Goal: Transaction & Acquisition: Book appointment/travel/reservation

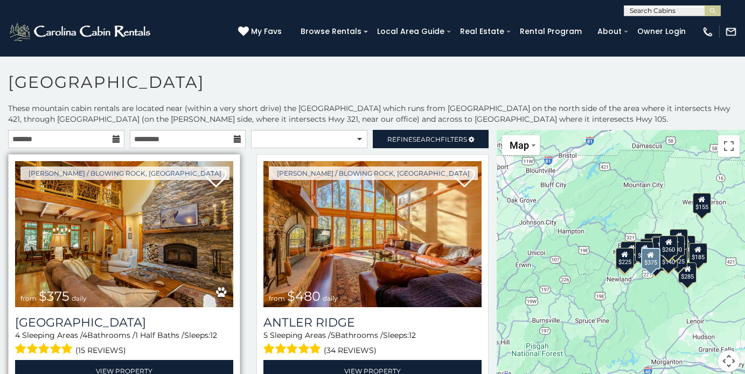
scroll to position [29, 0]
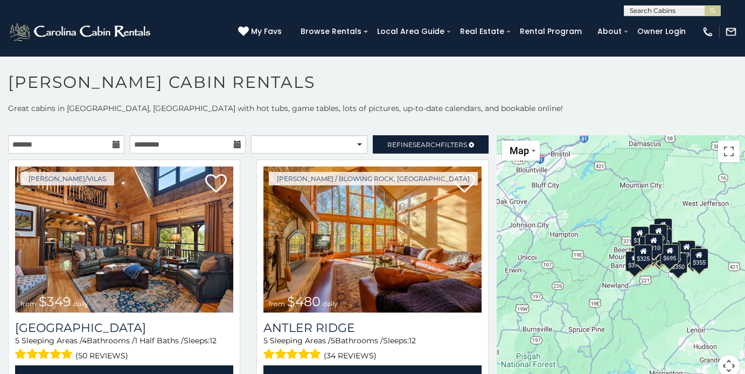
click at [116, 141] on icon at bounding box center [117, 145] width 8 height 8
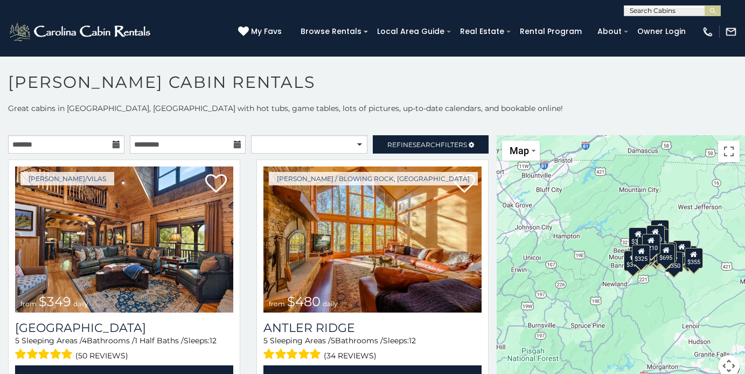
click at [113, 145] on icon at bounding box center [117, 145] width 8 height 8
click at [78, 147] on input "text" at bounding box center [66, 144] width 116 height 18
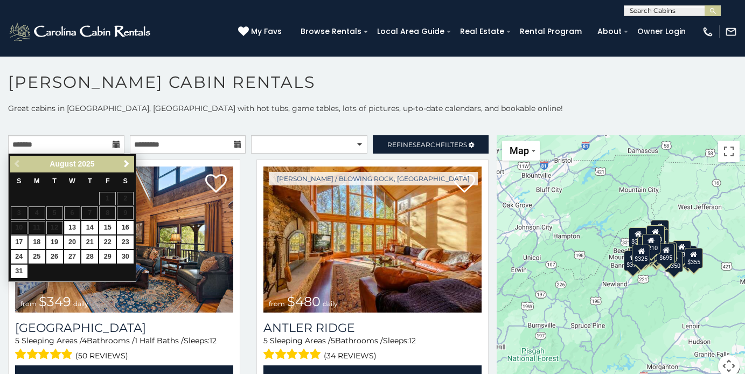
click at [117, 164] on div "Previous Next [DATE]" at bounding box center [72, 164] width 124 height 17
click at [124, 164] on span "Next" at bounding box center [126, 164] width 9 height 9
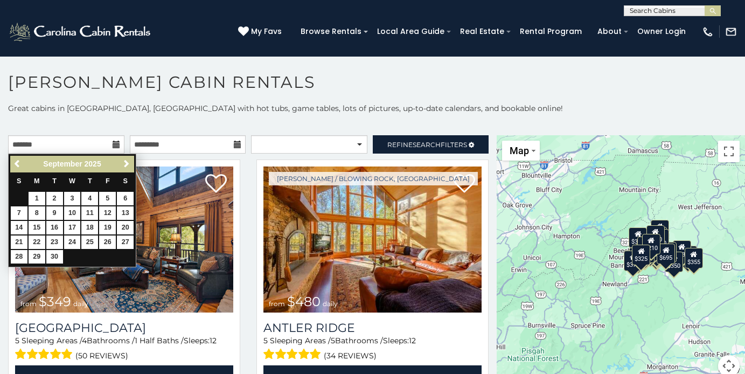
click at [124, 164] on span "Next" at bounding box center [126, 164] width 9 height 9
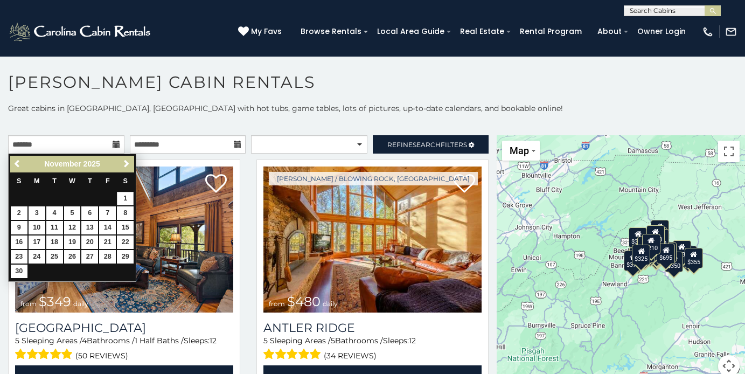
click at [128, 195] on link "1" at bounding box center [125, 198] width 17 height 13
type input "**********"
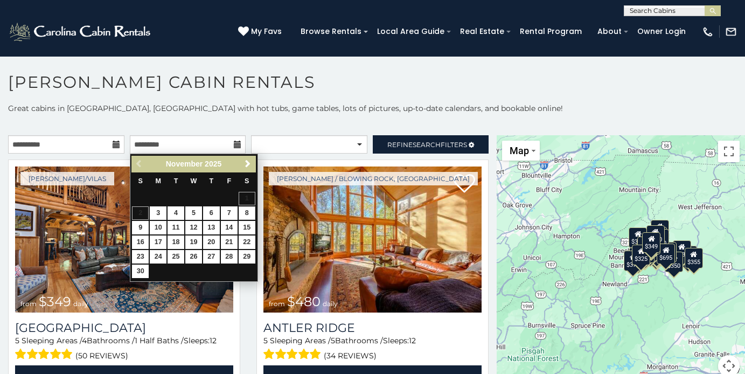
click at [247, 210] on link "8" at bounding box center [247, 212] width 17 height 13
type input "**********"
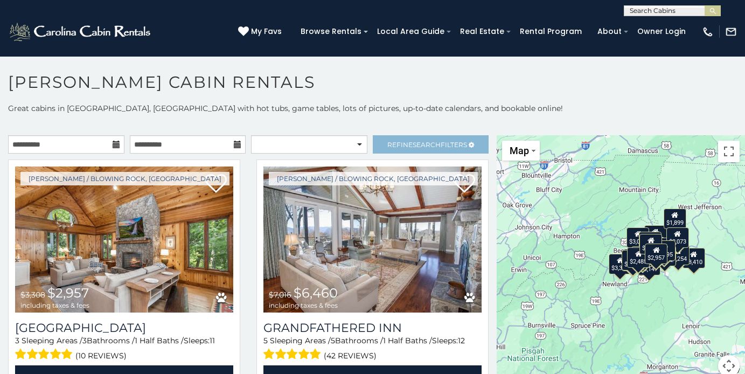
click at [415, 146] on span "Search" at bounding box center [427, 145] width 28 height 8
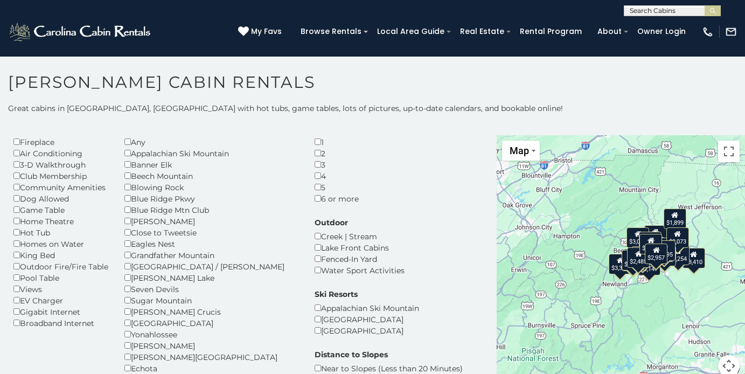
scroll to position [43, 0]
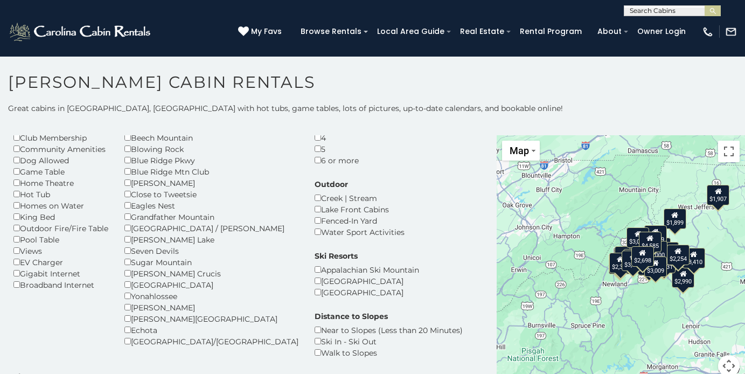
scroll to position [25, 0]
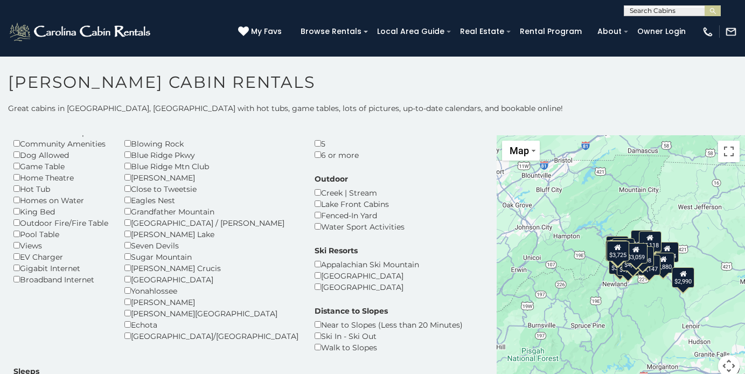
scroll to position [86, 0]
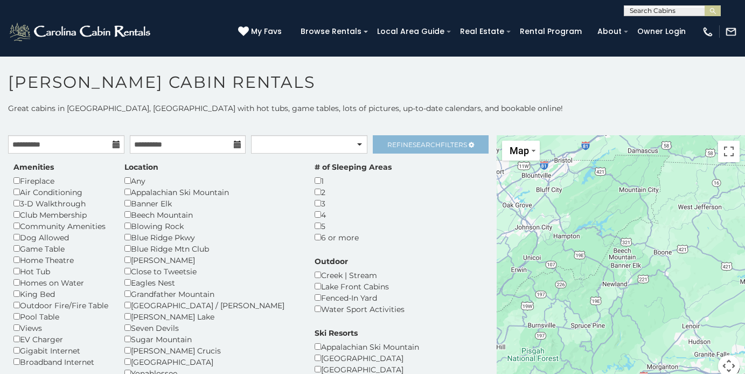
click at [413, 142] on span "Search" at bounding box center [427, 145] width 28 height 8
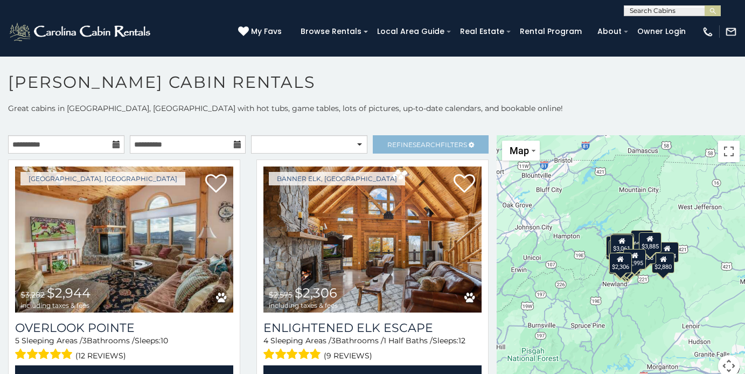
click at [405, 145] on span "Refine Search Filters" at bounding box center [427, 145] width 80 height 8
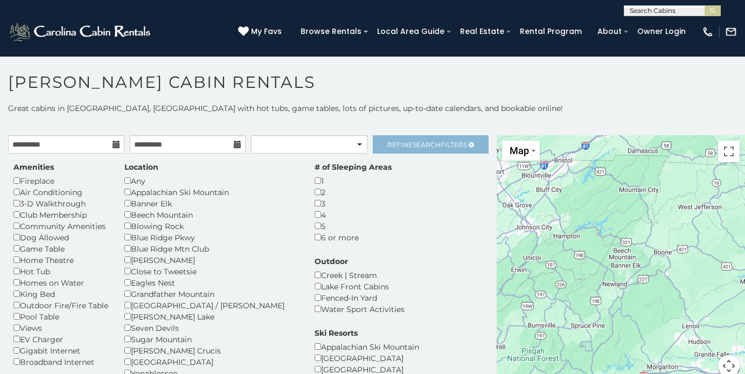
click at [460, 148] on span "Refine Search Filters" at bounding box center [427, 145] width 80 height 8
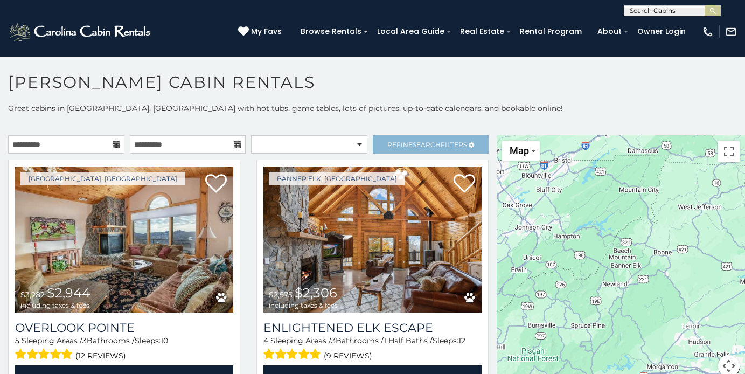
click at [420, 144] on span "Search" at bounding box center [427, 145] width 28 height 8
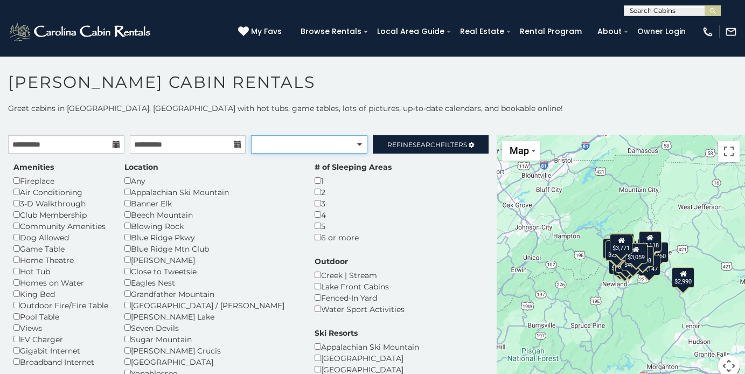
select select "*********"
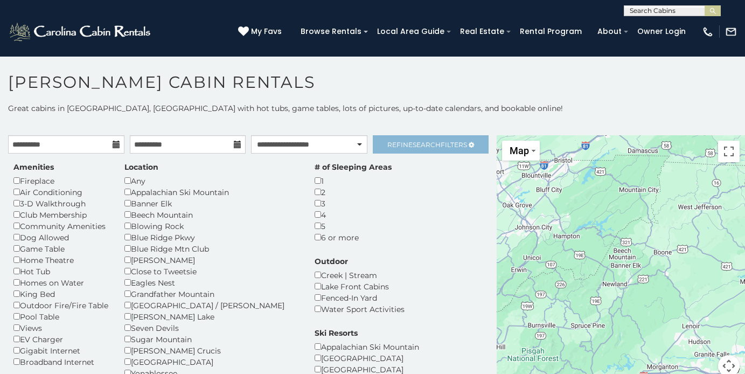
click at [455, 143] on span "Refine Search Filters" at bounding box center [427, 145] width 80 height 8
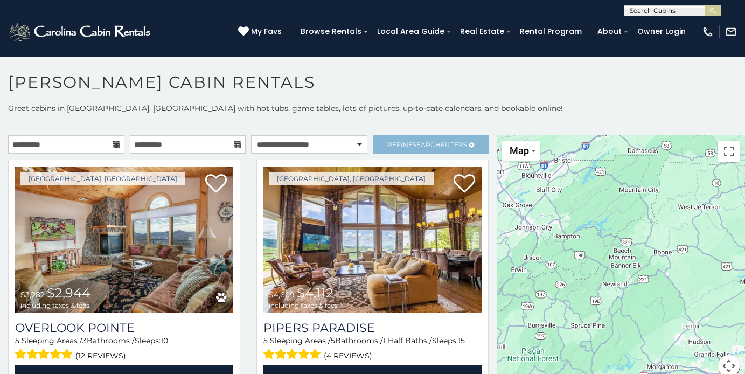
click at [422, 147] on span "Search" at bounding box center [427, 145] width 28 height 8
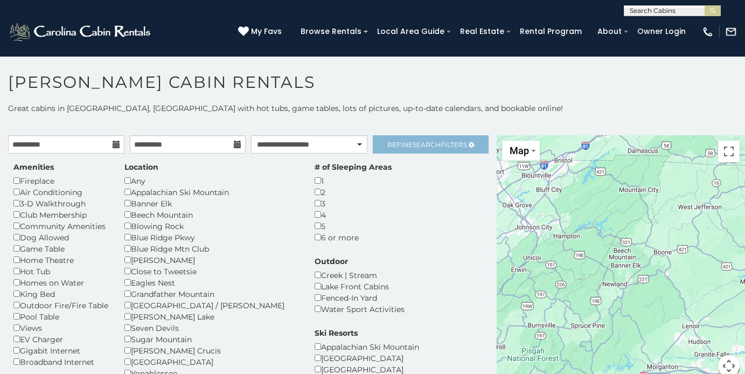
click at [404, 142] on span "Refine Search Filters" at bounding box center [427, 145] width 80 height 8
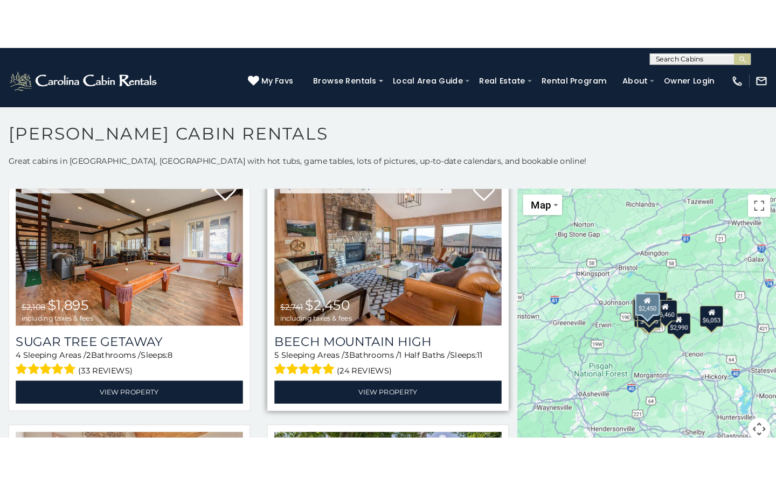
scroll to position [2634, 0]
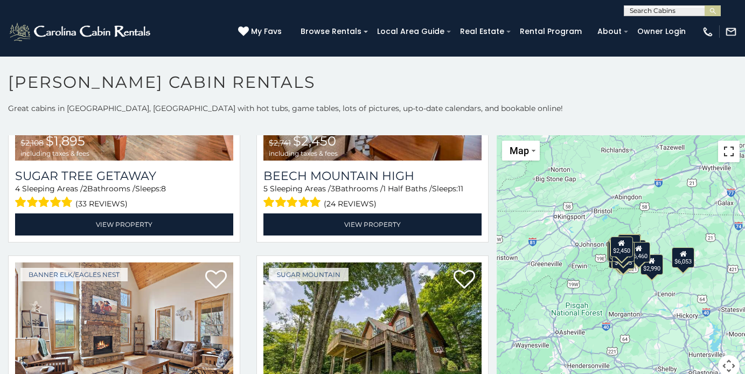
click at [730, 158] on button "Toggle fullscreen view" at bounding box center [729, 152] width 22 height 22
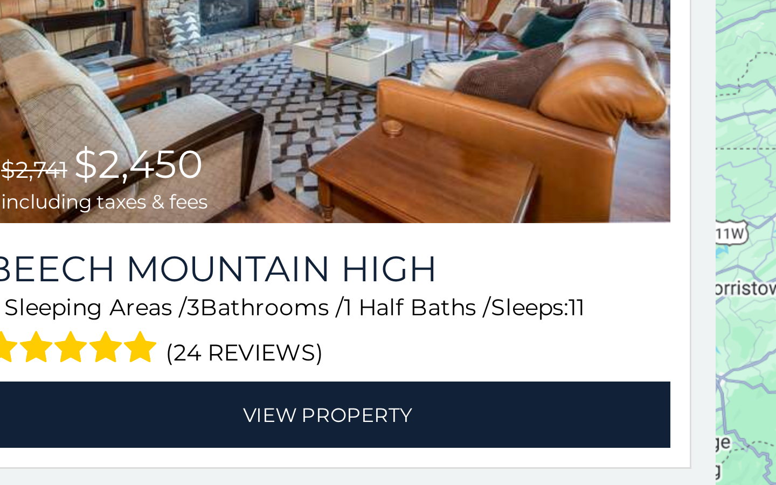
scroll to position [5, 0]
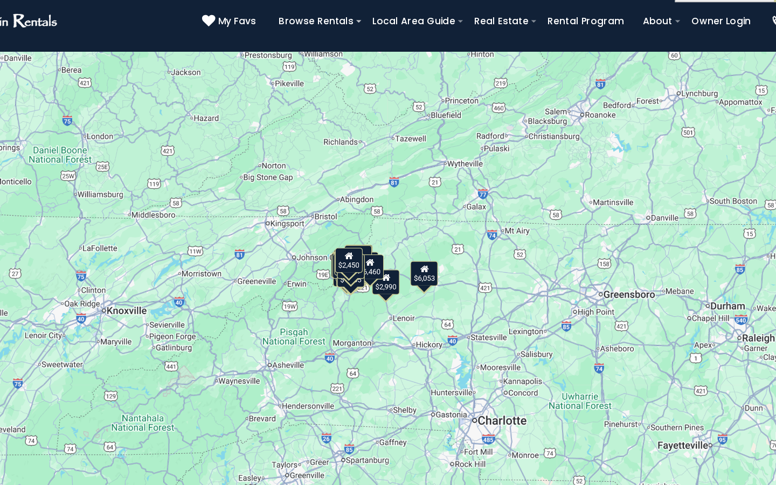
click at [283, 242] on div "$2,268 $2,944 $3,367 $4,103 $3,752 $3,885 $3,856 $3,903 $4,112 $4,142 $4,209 $4…" at bounding box center [388, 242] width 776 height 485
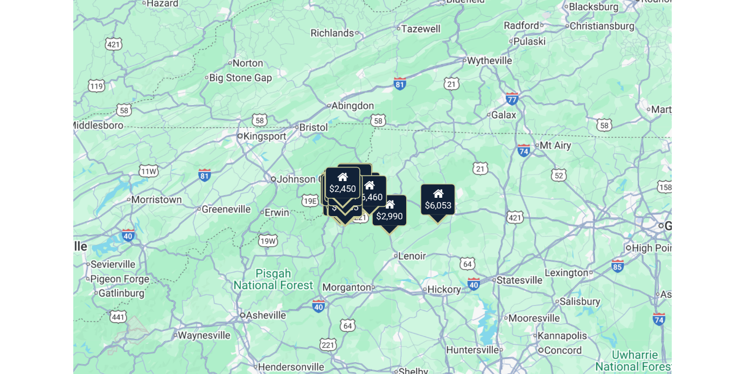
scroll to position [0, 0]
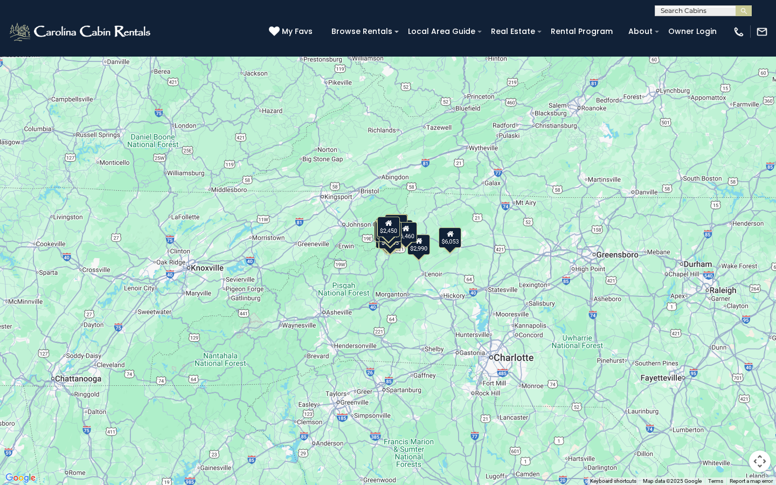
click at [745, 22] on button "Toggle fullscreen view" at bounding box center [760, 16] width 22 height 22
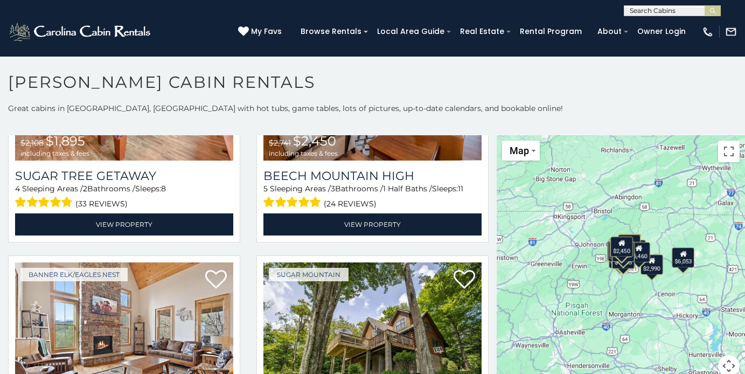
click at [617, 282] on div "$2,268 $2,944 $3,367 $4,103 $3,752 $3,885 $3,856 $3,903 $4,112 $4,142 $4,209 $4…" at bounding box center [621, 262] width 248 height 254
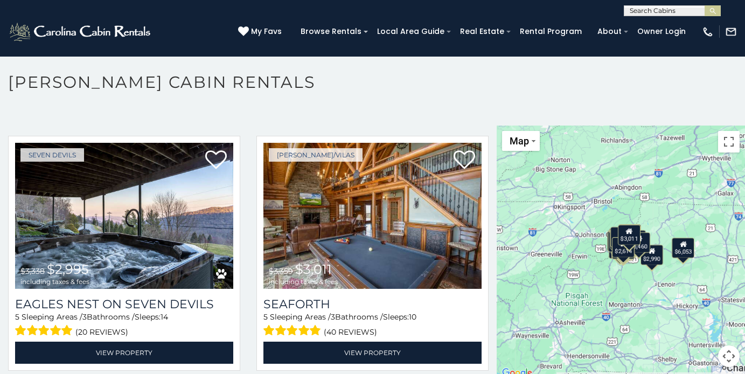
scroll to position [10, 0]
